Goal: Communication & Community: Answer question/provide support

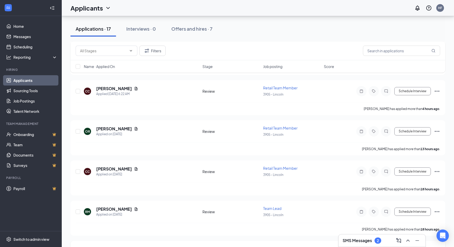
scroll to position [255, 0]
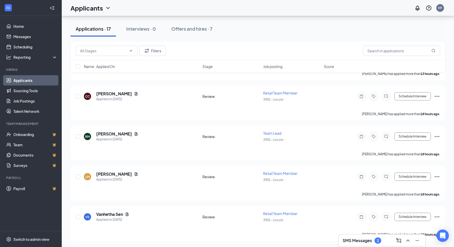
click at [367, 241] on h3 "SMS Messages" at bounding box center [356, 240] width 29 height 6
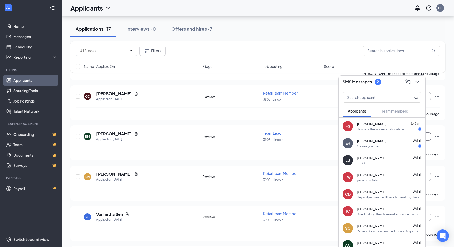
click at [383, 144] on div "Ok see you then" at bounding box center [389, 146] width 65 height 4
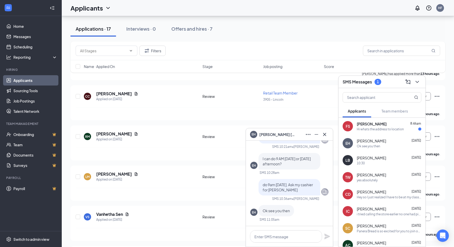
click at [387, 157] on div "[PERSON_NAME] [DATE]" at bounding box center [389, 157] width 65 height 5
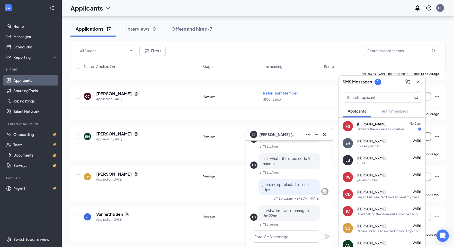
scroll to position [0, 0]
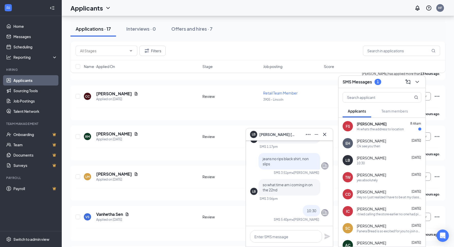
click at [383, 133] on div "FS [PERSON_NAME] 8:46am Hi whats the address to location" at bounding box center [381, 125] width 87 height 17
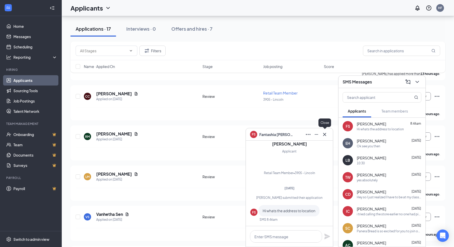
click at [327, 137] on icon "Cross" at bounding box center [324, 134] width 6 height 6
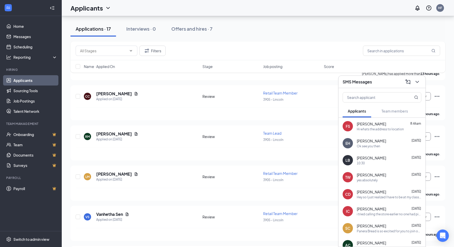
click at [380, 144] on div "Ok see you then" at bounding box center [389, 146] width 65 height 4
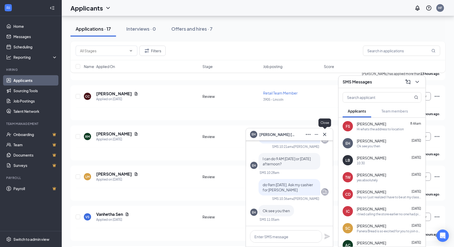
click at [323, 132] on icon "Cross" at bounding box center [324, 134] width 6 height 6
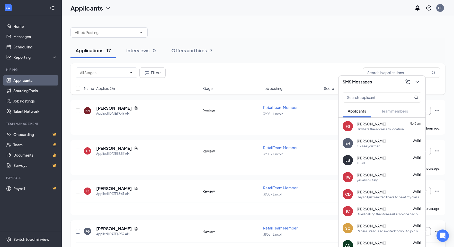
click at [77, 230] on input "checkbox" at bounding box center [78, 231] width 5 height 5
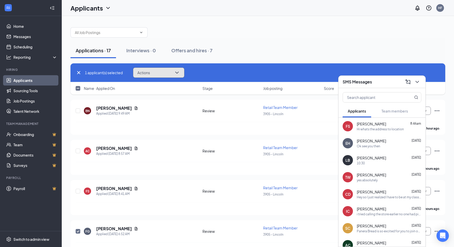
click at [143, 71] on span "Actions" at bounding box center [143, 73] width 13 height 4
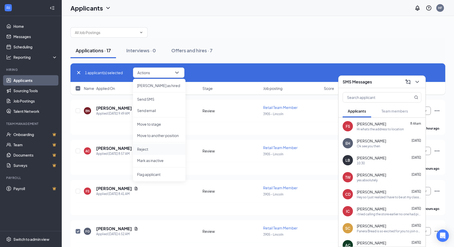
click at [145, 147] on p "Reject" at bounding box center [159, 148] width 44 height 5
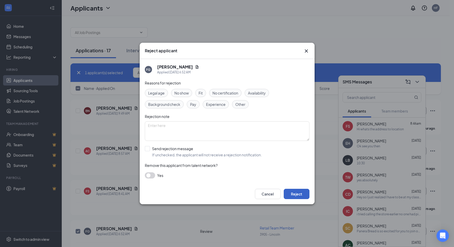
drag, startPoint x: 298, startPoint y: 193, endPoint x: 251, endPoint y: 203, distance: 47.7
click at [298, 193] on button "Reject" at bounding box center [297, 193] width 26 height 10
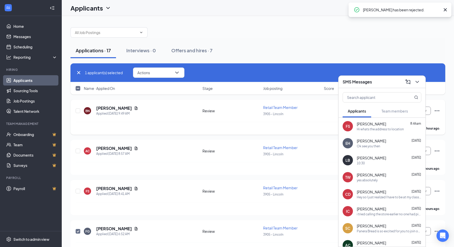
click at [134, 107] on icon "Document" at bounding box center [136, 108] width 4 height 4
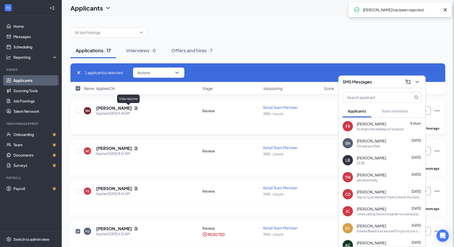
checkbox input "false"
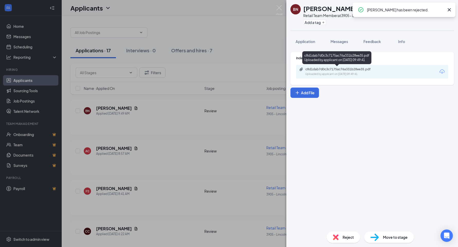
click at [318, 71] on div "c8d1dab7d0c3c7175ac76a331b28ee35.pdf Uploaded by applicant on [DATE] 09:49:41" at bounding box center [340, 71] width 83 height 9
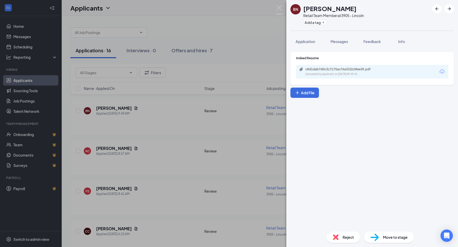
click at [138, 104] on div "BN [PERSON_NAME] Retail Team Member at 3905 - Lincoln Add a tag Application Mes…" at bounding box center [229, 123] width 458 height 247
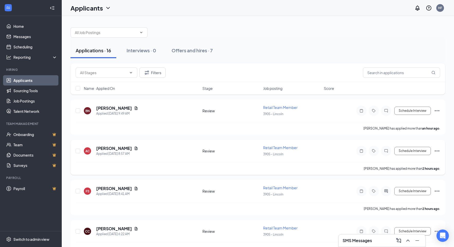
click at [121, 149] on div "[PERSON_NAME]" at bounding box center [117, 148] width 42 height 6
click at [134, 149] on icon "Document" at bounding box center [136, 148] width 4 height 4
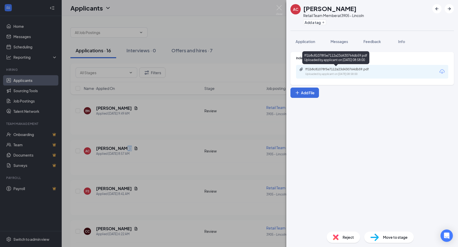
click at [332, 72] on div "Uploaded by applicant on [DATE] 08:58:00" at bounding box center [343, 74] width 77 height 4
drag, startPoint x: 331, startPoint y: 40, endPoint x: 337, endPoint y: 48, distance: 9.9
click at [332, 40] on span "Messages" at bounding box center [339, 41] width 17 height 5
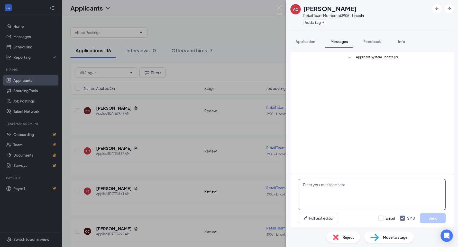
click at [326, 194] on textarea at bounding box center [372, 194] width 147 height 31
click at [386, 182] on textarea "Hi [PERSON_NAME], are you intrested in coming in for an intervieew [DATE] at 10…" at bounding box center [372, 194] width 147 height 31
click at [340, 182] on textarea "Hi [PERSON_NAME], are you intrested in coming in for an interview [DATE] at 10a…" at bounding box center [372, 194] width 147 height 31
type textarea "Hi [PERSON_NAME], are you interested in coming in for an interview [DATE] at 10…"
click at [436, 217] on button "Send" at bounding box center [433, 218] width 26 height 10
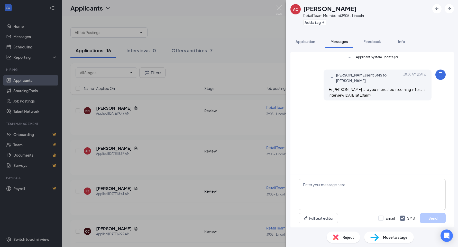
click at [150, 171] on div "AC [PERSON_NAME] Retail Team Member at 3905 - Lincoln Add a tag Application Mes…" at bounding box center [229, 123] width 458 height 247
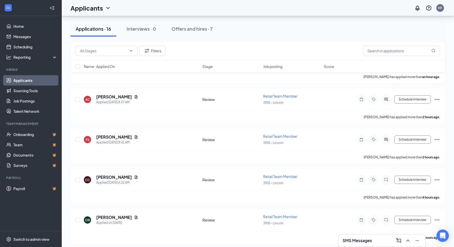
scroll to position [77, 0]
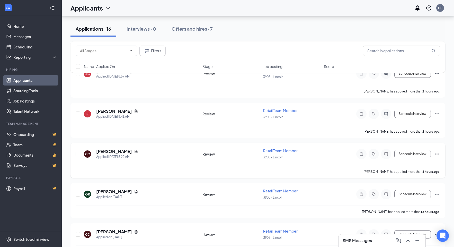
click at [79, 153] on input "checkbox" at bounding box center [78, 153] width 5 height 5
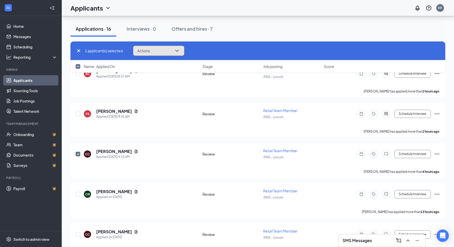
click at [140, 51] on span "Actions" at bounding box center [143, 51] width 13 height 4
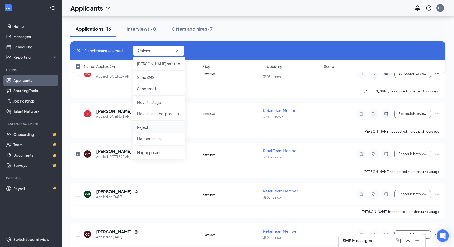
click at [146, 126] on p "Reject" at bounding box center [159, 126] width 44 height 5
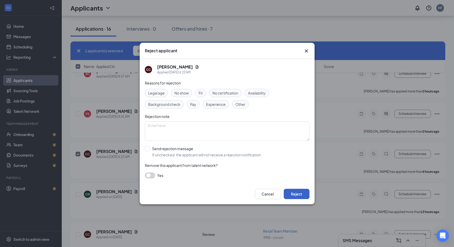
click at [294, 192] on button "Reject" at bounding box center [297, 193] width 26 height 10
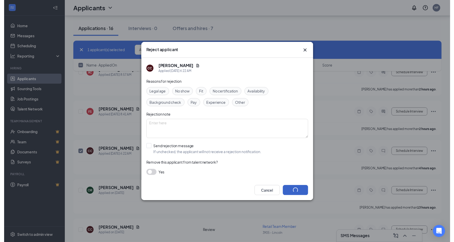
scroll to position [103, 0]
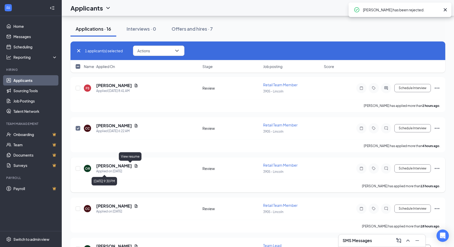
click at [128, 164] on div "[PERSON_NAME]" at bounding box center [117, 166] width 42 height 6
click at [135, 166] on icon "Document" at bounding box center [136, 165] width 3 height 3
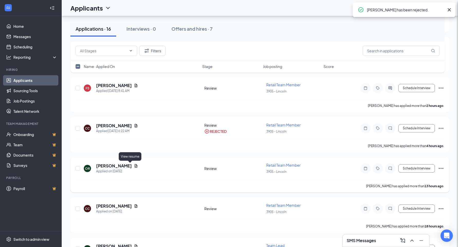
checkbox input "false"
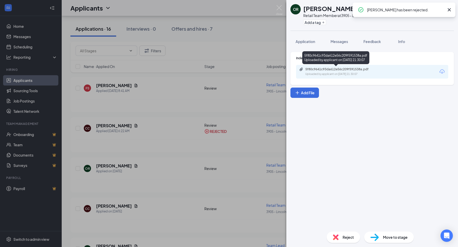
click at [313, 70] on div "5f80c9641c93da612e56c209f591538a.pdf" at bounding box center [341, 69] width 72 height 4
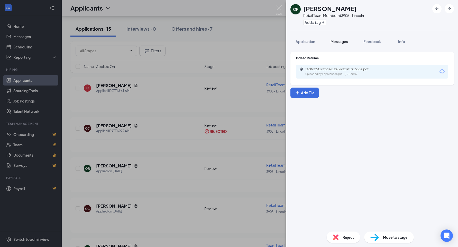
click at [343, 41] on span "Messages" at bounding box center [339, 41] width 17 height 5
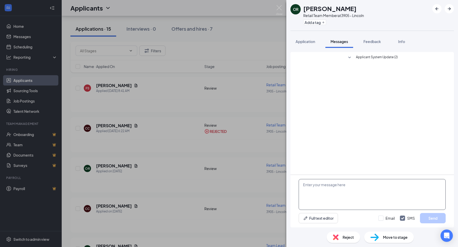
click at [331, 191] on textarea at bounding box center [372, 194] width 147 height 31
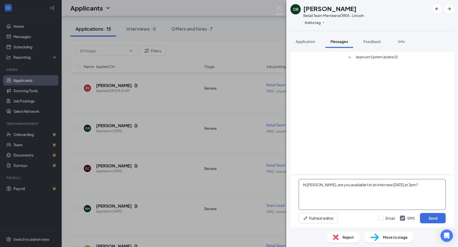
click at [375, 187] on textarea "Hi [PERSON_NAME], are you availiable for an interview [DATE] at 3pm?" at bounding box center [372, 194] width 147 height 31
click at [339, 185] on textarea "Hi [PERSON_NAME], are you availiable for an interview [DATE] at 3pm?" at bounding box center [372, 194] width 147 height 31
type textarea "Hi [PERSON_NAME], are you available for an interview [DATE] at 3pm?"
click at [426, 214] on button "Send" at bounding box center [433, 218] width 26 height 10
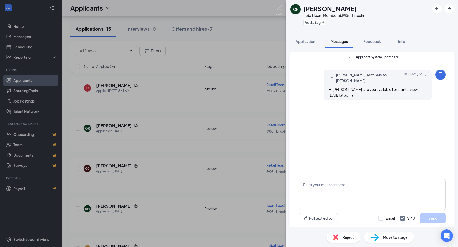
click at [173, 194] on div "OR [PERSON_NAME] Retail Team Member at 3905 - Lincoln Add a tag Application Mes…" at bounding box center [229, 123] width 458 height 247
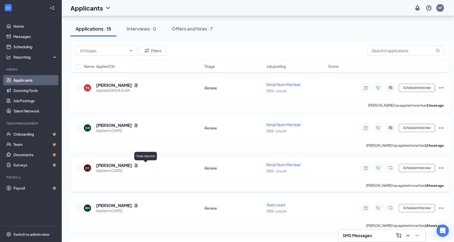
click at [138, 165] on icon "Document" at bounding box center [136, 165] width 3 height 3
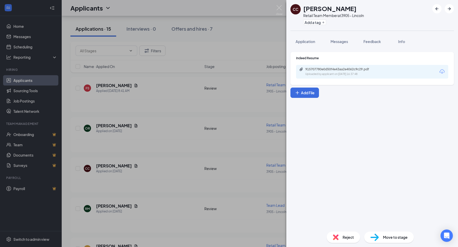
click at [322, 71] on div "915707780e0d50f4e43aa2e4062c9c29.pdf" at bounding box center [341, 69] width 72 height 4
click at [153, 118] on div "CC [PERSON_NAME] Retail Team Member at 3905 - Lincoln Add a tag Application Mes…" at bounding box center [229, 123] width 458 height 247
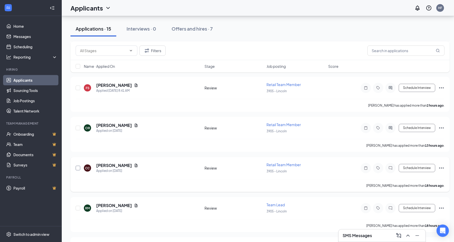
click at [79, 168] on input "checkbox" at bounding box center [78, 168] width 5 height 5
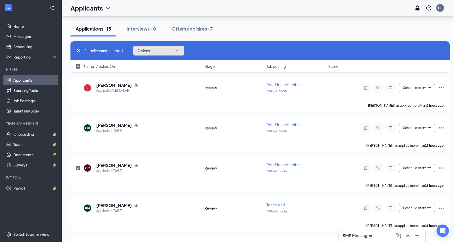
click at [147, 49] on span "Actions" at bounding box center [143, 51] width 13 height 4
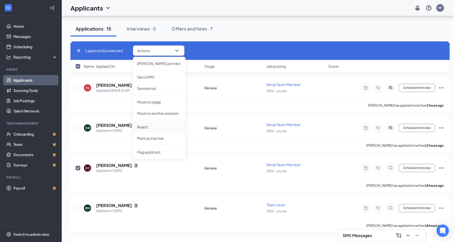
click at [151, 127] on p "Reject" at bounding box center [159, 126] width 44 height 5
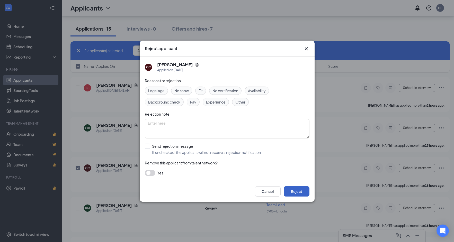
click at [295, 193] on button "Reject" at bounding box center [297, 191] width 26 height 10
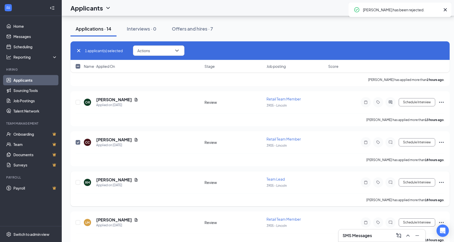
scroll to position [180, 0]
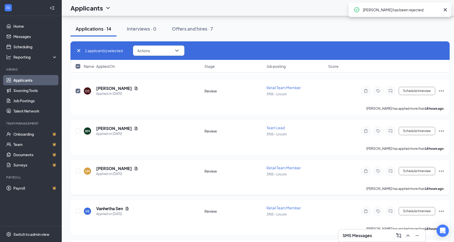
checkbox input "false"
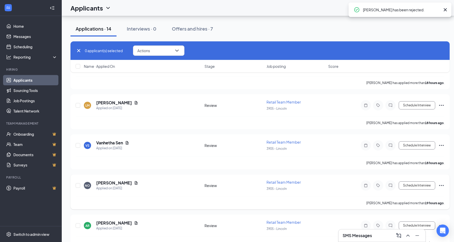
scroll to position [231, 0]
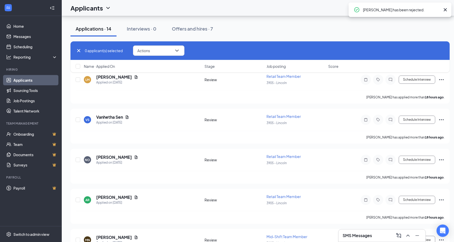
click at [379, 237] on div "SMS Messages" at bounding box center [381, 236] width 79 height 8
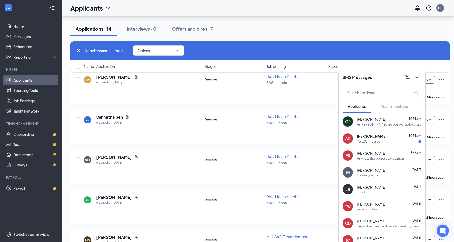
click at [373, 140] on div "Yes 10am is great" at bounding box center [369, 141] width 25 height 4
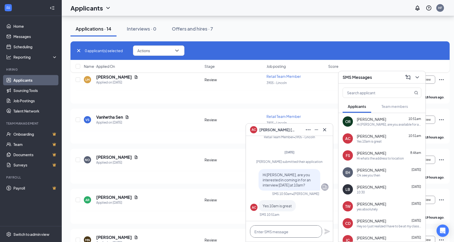
click at [281, 231] on textarea at bounding box center [286, 231] width 72 height 12
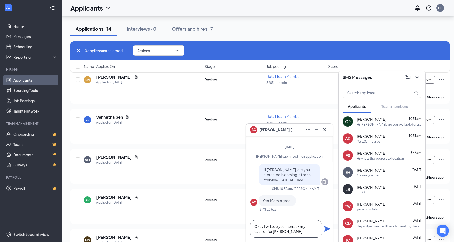
type textarea "Okay I will see you then ask my cashier for [PERSON_NAME]"
click at [329, 230] on icon "Plane" at bounding box center [327, 229] width 6 height 6
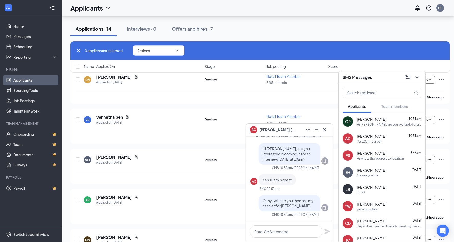
click at [375, 209] on div "yes absolutely" at bounding box center [367, 209] width 21 height 4
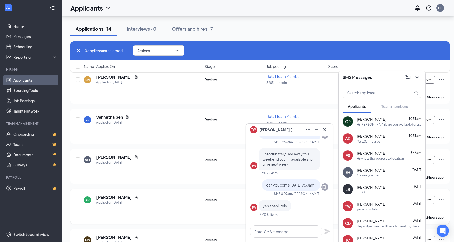
click at [214, 194] on div "AR [PERSON_NAME] Applied on [DATE] Review Retail Team Member 3905 - Lincoln Sch…" at bounding box center [260, 202] width 369 height 17
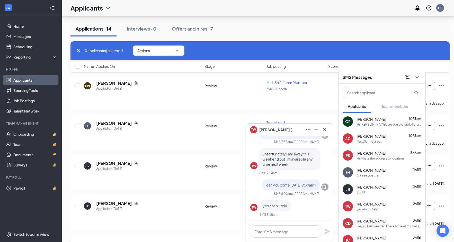
scroll to position [420, 0]
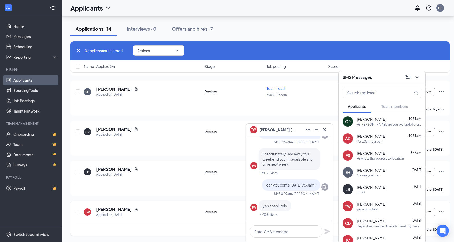
click at [75, 212] on div "TW [PERSON_NAME] Applied on [DATE] Review 6 AM Production Line Opener 3905 - Li…" at bounding box center [259, 218] width 379 height 35
click at [78, 211] on input "checkbox" at bounding box center [78, 212] width 5 height 5
checkbox input "true"
click at [146, 51] on span "Actions" at bounding box center [143, 51] width 13 height 4
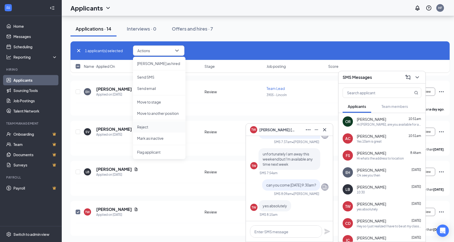
click at [146, 127] on p "Reject" at bounding box center [159, 126] width 44 height 5
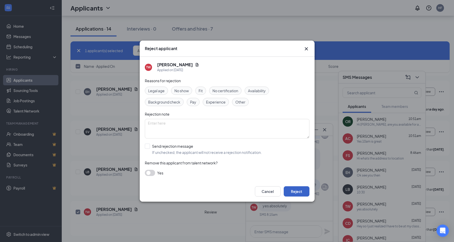
click at [303, 189] on button "Reject" at bounding box center [297, 191] width 26 height 10
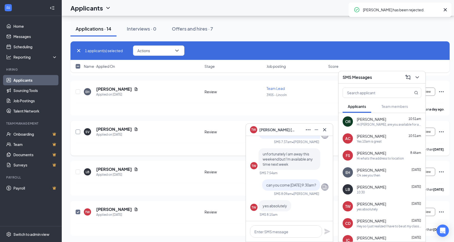
click at [77, 131] on input "checkbox" at bounding box center [78, 132] width 5 height 5
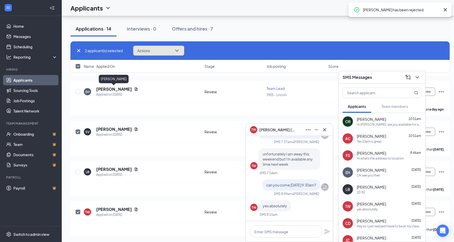
click at [147, 51] on span "Actions" at bounding box center [143, 51] width 13 height 4
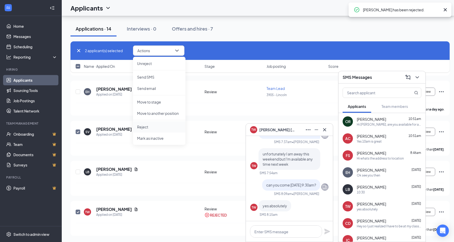
click at [146, 129] on li "Reject" at bounding box center [159, 126] width 52 height 11
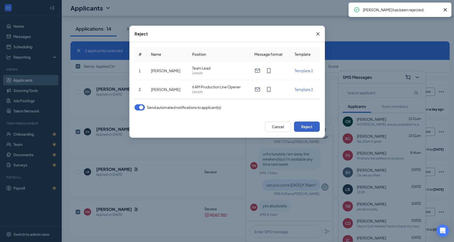
click at [308, 126] on button "Reject" at bounding box center [307, 127] width 26 height 10
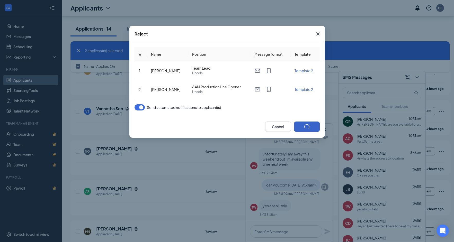
scroll to position [214, 0]
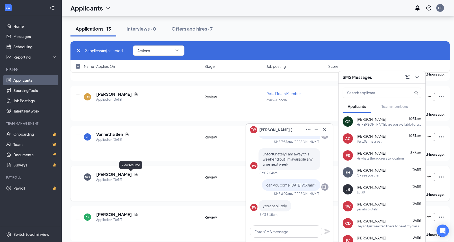
click at [134, 174] on icon "Document" at bounding box center [136, 175] width 4 height 4
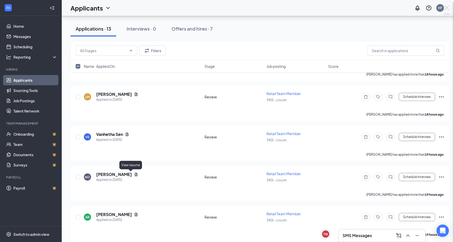
checkbox input "false"
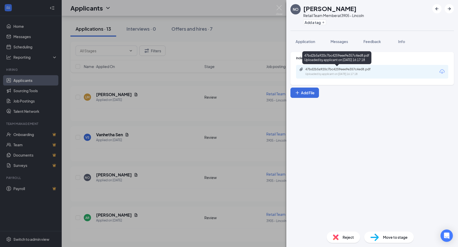
click at [340, 72] on div "Uploaded by applicant on [DATE] 16:17:18" at bounding box center [343, 74] width 77 height 4
click at [126, 149] on div "NO [PERSON_NAME] Retail Team Member at 3905 - Lincoln Add a tag Application Mes…" at bounding box center [229, 123] width 458 height 247
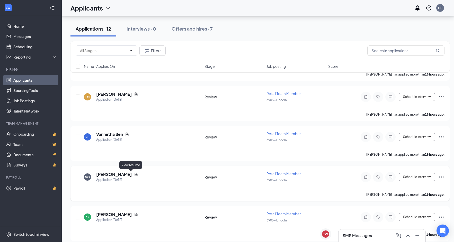
click at [134, 175] on icon "Document" at bounding box center [136, 175] width 4 height 4
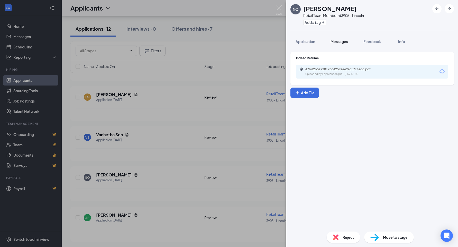
click at [336, 38] on button "Messages" at bounding box center [339, 41] width 28 height 13
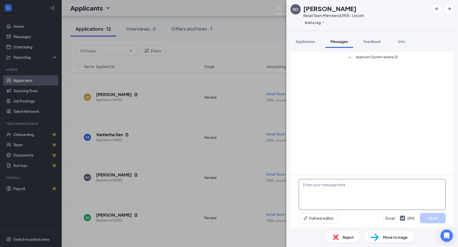
drag, startPoint x: 322, startPoint y: 198, endPoint x: 327, endPoint y: 197, distance: 5.4
click at [322, 198] on textarea at bounding box center [372, 194] width 147 height 31
click at [376, 181] on textarea "Hi [PERSON_NAME] are you availiable for an interview [DATE] at 10am?" at bounding box center [372, 194] width 147 height 31
click at [376, 187] on textarea "Hi [PERSON_NAME] are you availiable for an interview [DATE] at 10am?" at bounding box center [372, 194] width 147 height 31
click at [333, 186] on textarea "Hi [PERSON_NAME] are you availiable for an interview [DATE] at 10am?" at bounding box center [372, 194] width 147 height 31
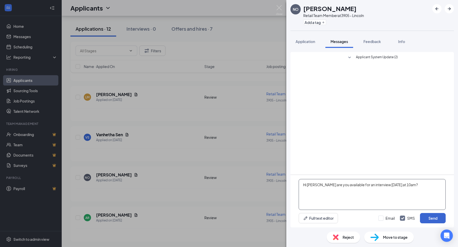
type textarea "Hi [PERSON_NAME] are you available for an interview [DATE] at 10am?"
click at [426, 215] on button "Send" at bounding box center [433, 218] width 26 height 10
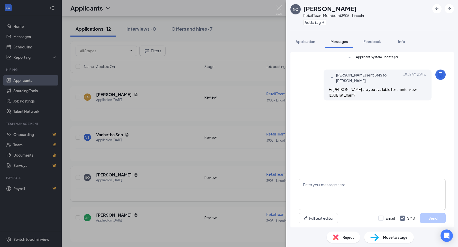
drag, startPoint x: 213, startPoint y: 171, endPoint x: 305, endPoint y: 183, distance: 92.6
click at [216, 171] on div "NO [PERSON_NAME] Retail Team Member at 3905 - Lincoln Add a tag Application Mes…" at bounding box center [229, 123] width 458 height 247
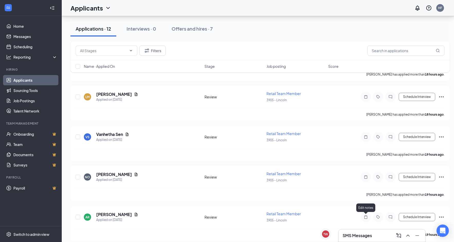
click at [367, 235] on h3 "SMS Messages" at bounding box center [356, 236] width 29 height 6
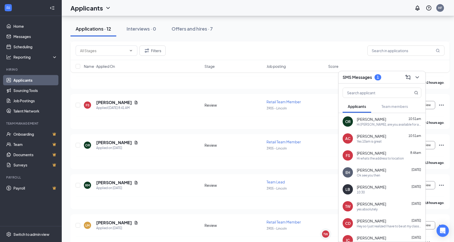
scroll to position [60, 0]
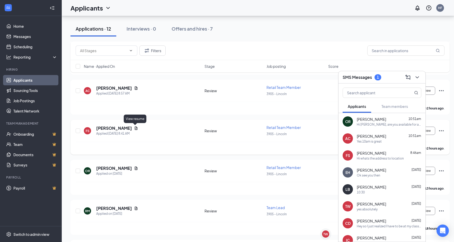
click at [134, 128] on icon "Document" at bounding box center [136, 128] width 4 height 4
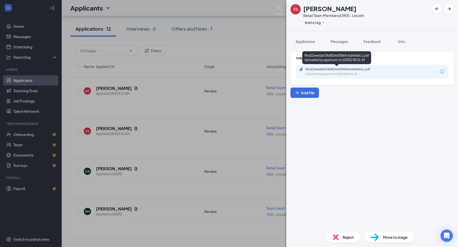
click at [332, 70] on div "9bd22eeddaf34d824e30069c6d44e0c1.pdf" at bounding box center [341, 69] width 72 height 4
click at [205, 116] on div "FS [PERSON_NAME] Retail Team Member at 3905 - Lincoln Add a tag Application Mes…" at bounding box center [229, 123] width 458 height 247
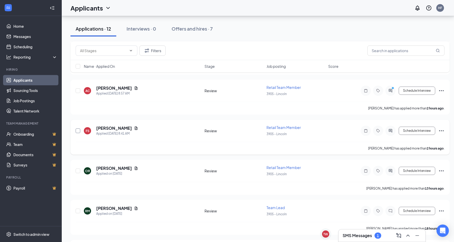
click at [78, 130] on input "checkbox" at bounding box center [78, 131] width 5 height 5
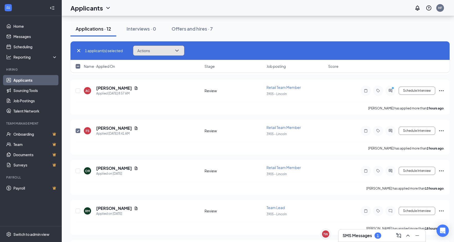
click at [148, 48] on button "Actions" at bounding box center [158, 51] width 51 height 10
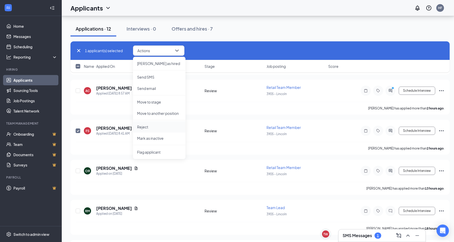
click at [144, 124] on li "Reject" at bounding box center [159, 126] width 52 height 11
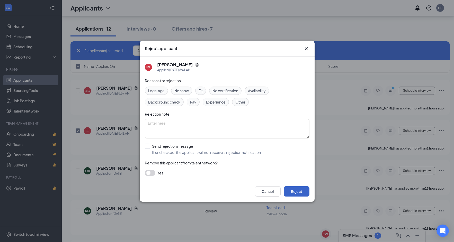
click at [293, 191] on button "Reject" at bounding box center [297, 191] width 26 height 10
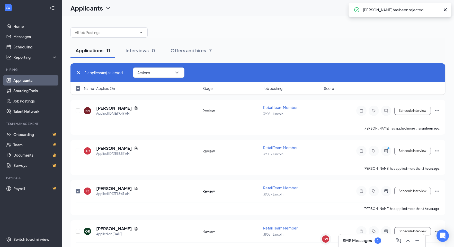
checkbox input "false"
